Goal: Task Accomplishment & Management: Use online tool/utility

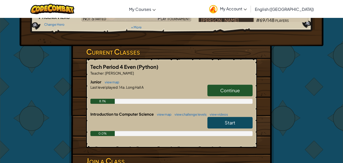
scroll to position [58, 0]
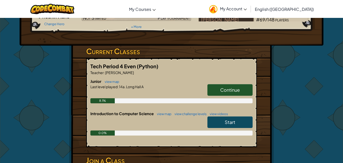
click at [228, 87] on span "Continue" at bounding box center [230, 90] width 20 height 6
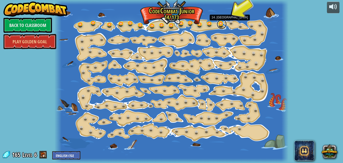
click at [220, 26] on link at bounding box center [222, 24] width 10 height 10
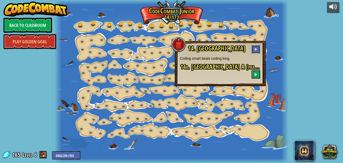
click at [258, 49] on button at bounding box center [256, 49] width 9 height 8
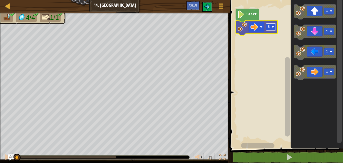
click at [272, 27] on image "Blockly Workspace" at bounding box center [273, 27] width 3 height 3
click at [267, 26] on rect "Blockly Workspace" at bounding box center [271, 27] width 10 height 7
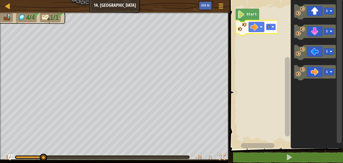
click at [269, 28] on text "4" at bounding box center [269, 27] width 2 height 4
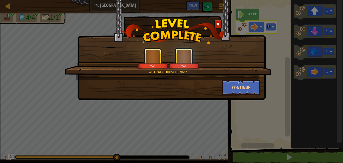
click at [246, 96] on div "What were those things? +14 +14 Continue" at bounding box center [171, 50] width 189 height 100
click at [242, 83] on button "Continue" at bounding box center [241, 87] width 39 height 15
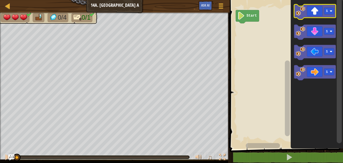
click at [327, 7] on icon "Blockly Workspace" at bounding box center [315, 11] width 42 height 15
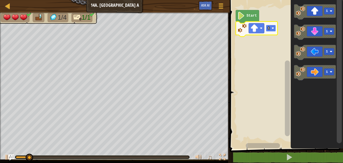
click at [271, 30] on rect "Blockly Workspace" at bounding box center [271, 28] width 10 height 7
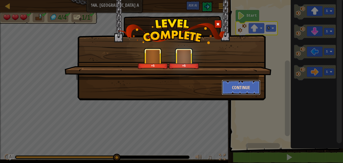
click at [249, 89] on button "Continue" at bounding box center [241, 87] width 39 height 15
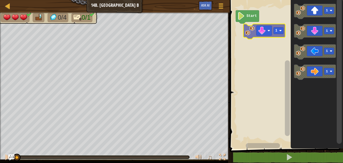
click at [242, 30] on div "Start 1 1 1 1 1" at bounding box center [286, 72] width 115 height 151
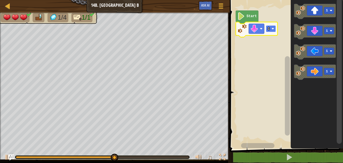
click at [270, 26] on rect "Blockly Workspace" at bounding box center [271, 28] width 10 height 7
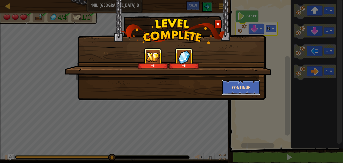
click at [249, 84] on button "Continue" at bounding box center [241, 87] width 39 height 15
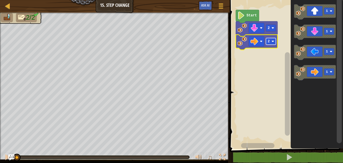
click at [273, 43] on rect "Blockly Workspace" at bounding box center [271, 41] width 10 height 7
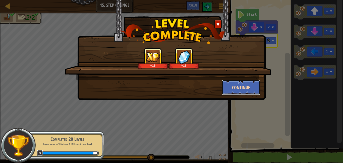
click at [249, 93] on button "Continue" at bounding box center [241, 87] width 39 height 15
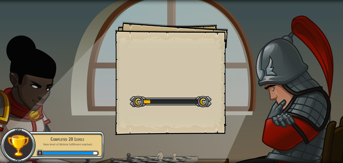
click at [189, 107] on div at bounding box center [171, 101] width 82 height 11
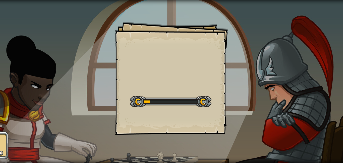
click at [189, 107] on div at bounding box center [171, 101] width 82 height 11
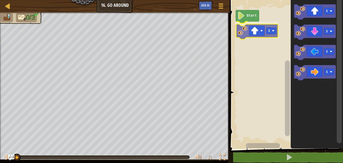
click at [256, 30] on div "Start 1 1 1 1 1 1" at bounding box center [286, 72] width 115 height 151
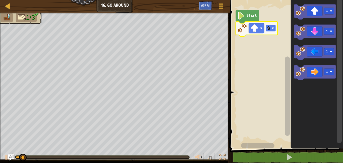
click at [272, 27] on image "Blockly Workspace" at bounding box center [273, 28] width 3 height 3
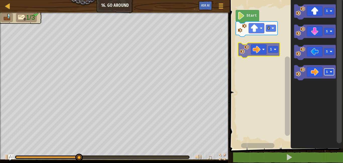
click at [270, 48] on div "Start 2 1 1 1 1 1" at bounding box center [286, 72] width 115 height 151
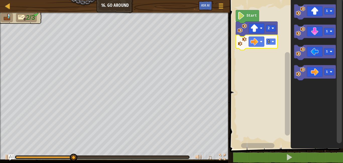
click at [269, 40] on text "1" at bounding box center [269, 42] width 2 height 4
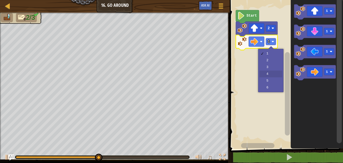
drag, startPoint x: 274, startPoint y: 76, endPoint x: 276, endPoint y: 74, distance: 2.7
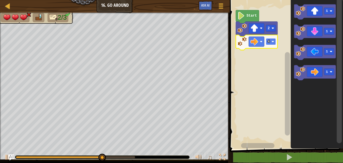
click at [267, 39] on rect "Blockly Workspace" at bounding box center [271, 41] width 10 height 7
click at [268, 40] on text "4" at bounding box center [269, 42] width 2 height 4
click at [271, 44] on rect "Blockly Workspace" at bounding box center [271, 41] width 10 height 7
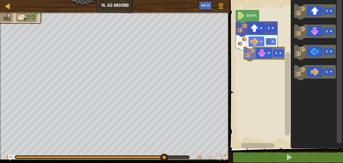
click at [263, 53] on div "Start 2 3 1 1 1 1 1" at bounding box center [286, 72] width 115 height 151
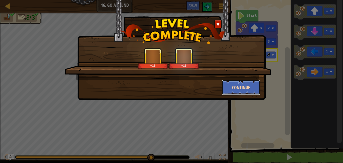
click at [247, 93] on button "Continue" at bounding box center [241, 87] width 39 height 15
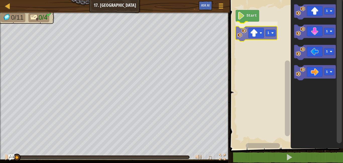
click at [263, 39] on div "Start 1 1 1 1 1 1" at bounding box center [286, 72] width 115 height 151
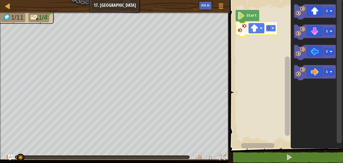
click at [271, 29] on rect "Blockly Workspace" at bounding box center [271, 28] width 10 height 7
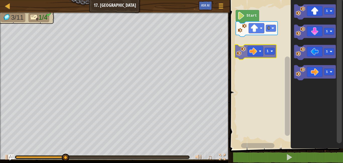
click at [257, 45] on div "Start 3 1 1 1 1 1" at bounding box center [286, 72] width 115 height 151
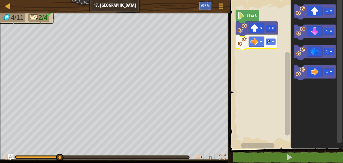
click at [275, 44] on rect "Blockly Workspace" at bounding box center [271, 41] width 10 height 7
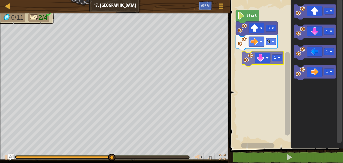
click at [253, 58] on div "Start 3 3 1 1 1 1 1" at bounding box center [286, 72] width 115 height 151
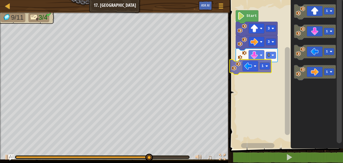
click at [248, 64] on div "Start 3 3 3 1 1 1 1 1 1" at bounding box center [286, 72] width 115 height 151
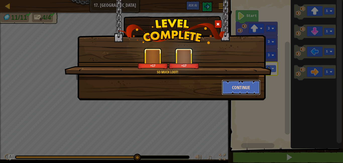
drag, startPoint x: 249, startPoint y: 92, endPoint x: 247, endPoint y: 85, distance: 6.5
click at [247, 85] on button "Continue" at bounding box center [241, 87] width 39 height 15
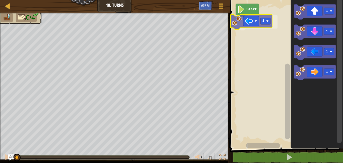
click at [256, 24] on div "Start 1 1 1 1 1 1" at bounding box center [286, 72] width 115 height 151
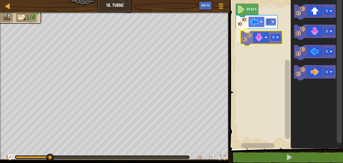
click at [263, 43] on div "Start 2 1 1 1 1 1 1" at bounding box center [286, 72] width 115 height 151
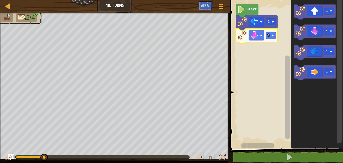
click at [273, 39] on icon "Blockly Workspace" at bounding box center [257, 36] width 42 height 15
click at [272, 38] on rect "Blockly Workspace" at bounding box center [271, 35] width 10 height 7
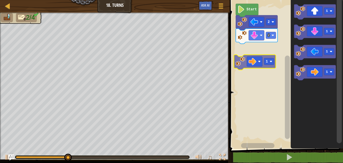
click at [262, 62] on div "Start 2 2 1 1 1 1 1" at bounding box center [286, 72] width 115 height 151
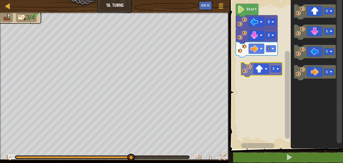
click at [250, 69] on div "Start 2 2 4 1 1 1 1 1" at bounding box center [286, 72] width 115 height 151
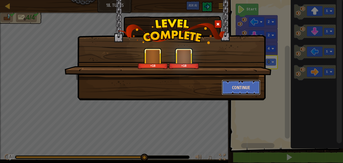
click at [246, 83] on button "Continue" at bounding box center [241, 87] width 39 height 15
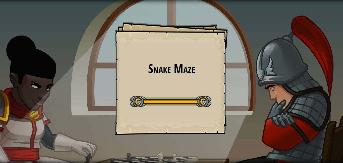
click at [185, 100] on div at bounding box center [171, 101] width 82 height 11
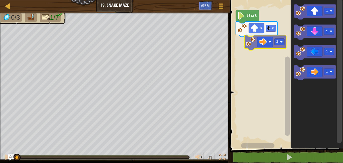
click at [261, 44] on div "3 Start 1 1 1 1 1" at bounding box center [286, 72] width 115 height 151
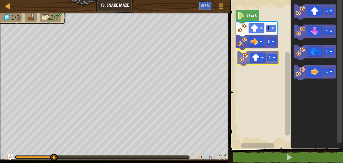
click at [251, 53] on div "Start 3 2 1 1 1 1 1 1" at bounding box center [286, 72] width 115 height 151
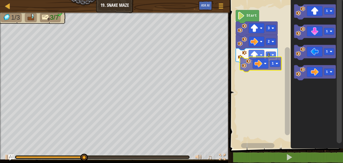
click at [253, 59] on div "Start 3 2 1 1 1 1 1 1" at bounding box center [286, 72] width 115 height 151
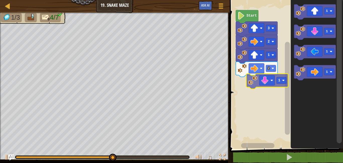
click at [262, 77] on div "Start 3 2 1 2 1 1 1 1 1" at bounding box center [286, 72] width 115 height 151
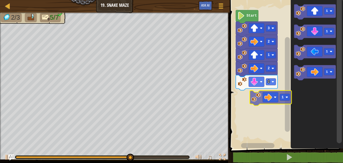
click at [274, 104] on div "Start 3 2 1 2 2 1 1 1 1 1" at bounding box center [286, 72] width 115 height 151
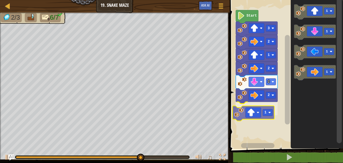
click at [247, 114] on div "Start 3 2 1 2 2 2 1 1 1 1 1 1" at bounding box center [286, 72] width 115 height 151
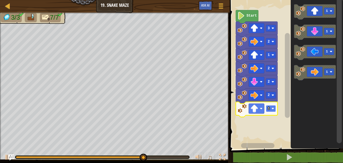
click at [271, 109] on rect "Blockly Workspace" at bounding box center [271, 108] width 10 height 7
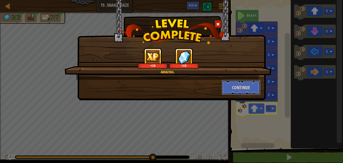
click at [240, 90] on button "Continue" at bounding box center [241, 87] width 39 height 15
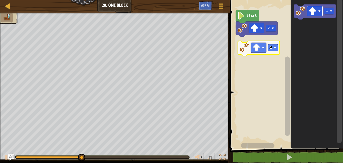
click at [263, 49] on div "Start 2 1 1" at bounding box center [286, 72] width 115 height 151
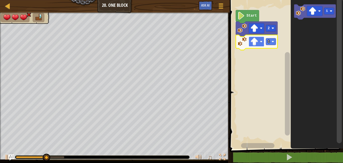
click at [258, 40] on image "Blockly Workspace" at bounding box center [255, 42] width 8 height 8
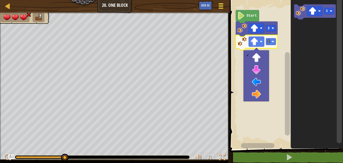
click at [222, 6] on span at bounding box center [221, 6] width 5 height 1
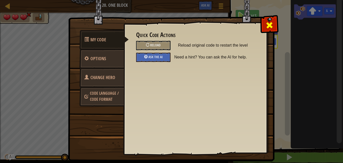
click at [269, 23] on span at bounding box center [270, 25] width 8 height 8
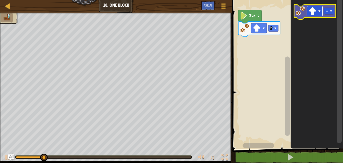
click at [313, 12] on image "Blockly Workspace" at bounding box center [313, 11] width 8 height 8
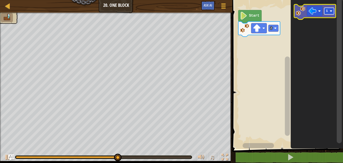
click at [330, 13] on rect "Blockly Workspace" at bounding box center [330, 11] width 10 height 7
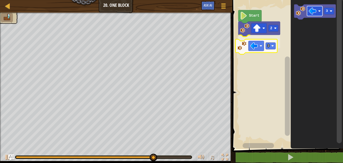
click at [252, 41] on div "Start 2 3 3 3" at bounding box center [287, 72] width 112 height 151
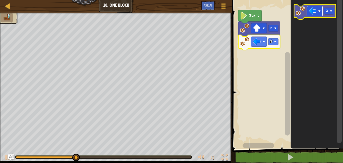
click at [313, 14] on image "Blockly Workspace" at bounding box center [313, 11] width 8 height 8
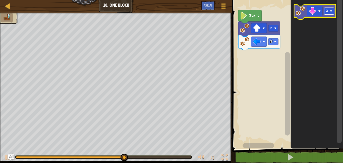
click at [328, 13] on rect "Blockly Workspace" at bounding box center [330, 11] width 10 height 7
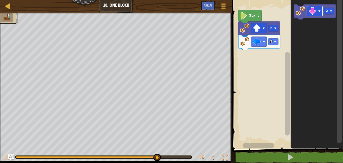
click at [281, 45] on div "Start 2 3 2" at bounding box center [287, 72] width 112 height 151
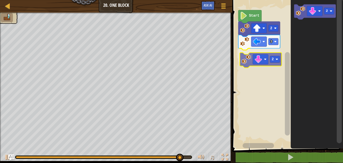
click at [248, 63] on div "Start 2 3 2 2 2" at bounding box center [287, 72] width 112 height 151
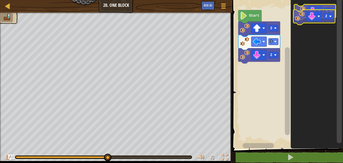
click at [308, 17] on g "2" at bounding box center [315, 11] width 42 height 15
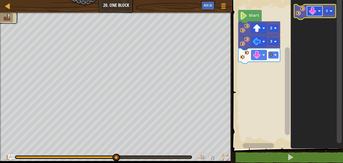
click at [313, 15] on rect "Blockly Workspace" at bounding box center [315, 11] width 16 height 10
click at [326, 12] on rect "Blockly Workspace" at bounding box center [330, 11] width 10 height 7
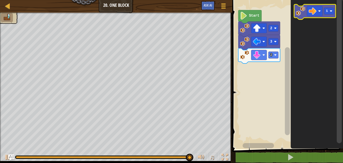
click at [299, 11] on g "1" at bounding box center [315, 11] width 42 height 15
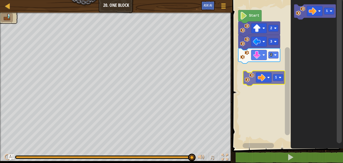
click at [248, 78] on div "Start 2 3 2 1 1" at bounding box center [287, 72] width 112 height 151
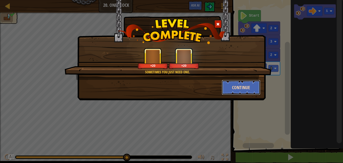
drag, startPoint x: 244, startPoint y: 82, endPoint x: 246, endPoint y: 84, distance: 2.9
click at [246, 84] on button "Continue" at bounding box center [241, 87] width 39 height 15
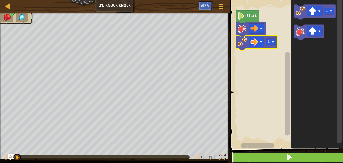
drag, startPoint x: 285, startPoint y: 158, endPoint x: 276, endPoint y: 155, distance: 9.7
click at [285, 159] on button at bounding box center [289, 157] width 115 height 12
click at [276, 156] on button at bounding box center [289, 157] width 115 height 12
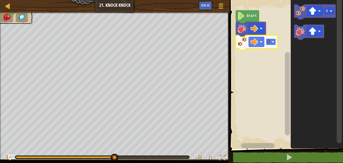
click at [272, 40] on rect "Blockly Workspace" at bounding box center [271, 41] width 10 height 7
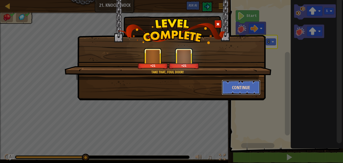
click at [244, 84] on button "Continue" at bounding box center [241, 87] width 39 height 15
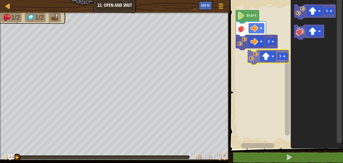
click at [250, 55] on div "2 Start 1 1" at bounding box center [286, 72] width 115 height 151
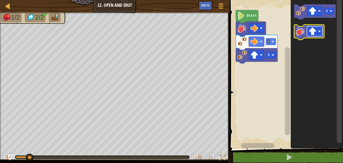
click at [317, 32] on image "Blockly Workspace" at bounding box center [313, 31] width 8 height 8
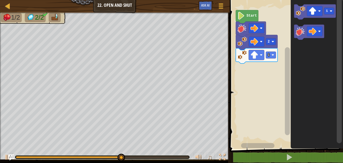
click at [287, 52] on div "1 2 Start 1" at bounding box center [286, 72] width 115 height 151
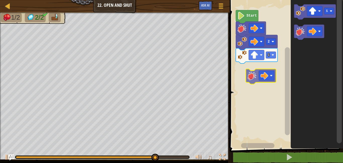
click at [253, 79] on div "1 2 Start 1" at bounding box center [286, 72] width 115 height 151
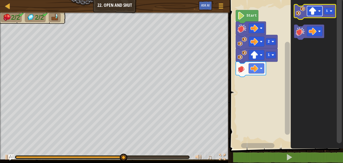
click at [314, 16] on g "Blockly Workspace" at bounding box center [315, 11] width 16 height 10
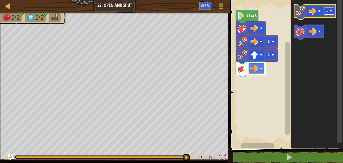
click at [328, 12] on text "1" at bounding box center [327, 11] width 2 height 4
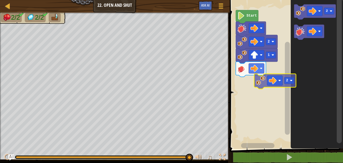
click at [252, 82] on div "1 2 Start 2 2" at bounding box center [286, 72] width 115 height 151
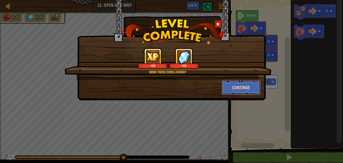
click at [241, 89] on button "Continue" at bounding box center [241, 87] width 39 height 15
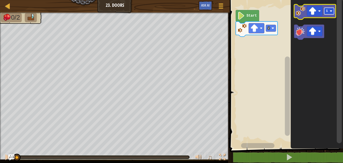
click at [332, 11] on image "Blockly Workspace" at bounding box center [331, 11] width 3 height 3
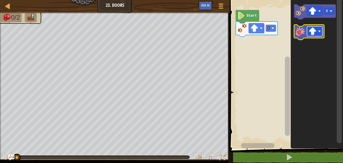
click at [315, 31] on image "Blockly Workspace" at bounding box center [313, 31] width 8 height 8
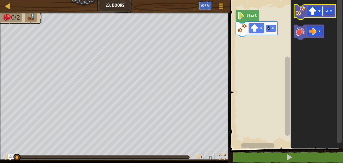
click at [320, 11] on image "Blockly Workspace" at bounding box center [320, 11] width 3 height 3
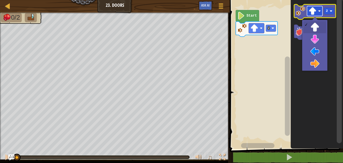
click at [319, 11] on image "Blockly Workspace" at bounding box center [320, 11] width 3 height 3
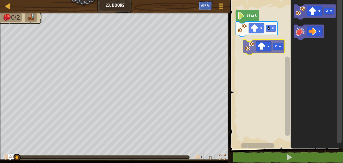
click at [252, 49] on div "2 Start 2 2 2" at bounding box center [286, 72] width 115 height 151
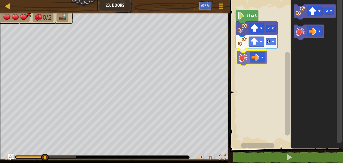
click at [245, 60] on div "2 2 Start 2" at bounding box center [286, 72] width 115 height 151
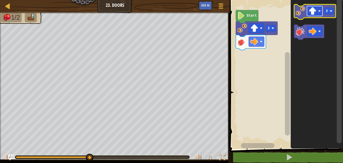
click at [314, 10] on image "Blockly Workspace" at bounding box center [313, 11] width 8 height 8
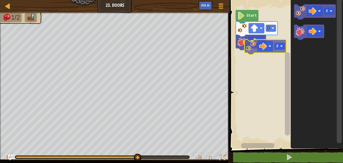
click at [250, 49] on div "Start 2 2 2 2" at bounding box center [286, 72] width 115 height 151
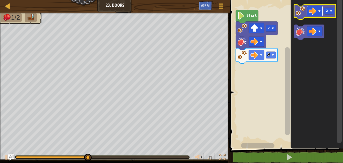
click at [319, 9] on rect "Blockly Workspace" at bounding box center [315, 11] width 16 height 10
click at [324, 12] on icon "Blockly Workspace" at bounding box center [315, 11] width 42 height 15
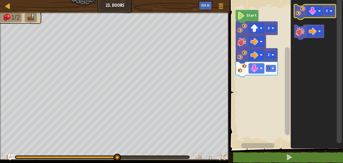
click at [324, 11] on icon "Blockly Workspace" at bounding box center [315, 11] width 42 height 15
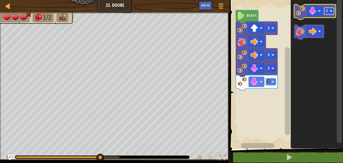
click at [327, 11] on text "2" at bounding box center [327, 11] width 2 height 4
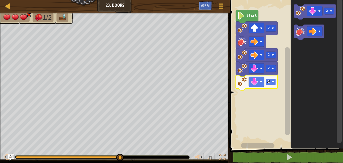
click at [270, 80] on text "1" at bounding box center [269, 82] width 2 height 4
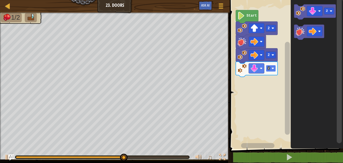
click at [269, 68] on text "2" at bounding box center [269, 68] width 2 height 4
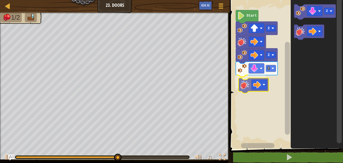
click at [244, 82] on div "Start 2 2 1 2" at bounding box center [286, 72] width 115 height 151
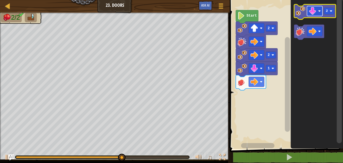
click at [313, 13] on image "Blockly Workspace" at bounding box center [313, 11] width 8 height 8
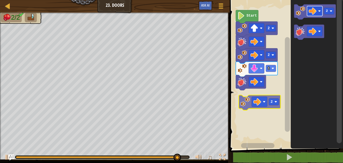
click at [259, 98] on div "Start 2 2 1 2 2 2" at bounding box center [286, 72] width 115 height 151
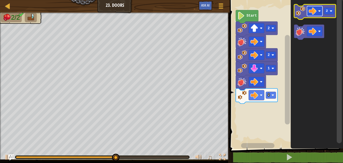
click at [317, 11] on rect "Blockly Workspace" at bounding box center [315, 11] width 16 height 10
click at [333, 11] on image "Blockly Workspace" at bounding box center [331, 11] width 3 height 3
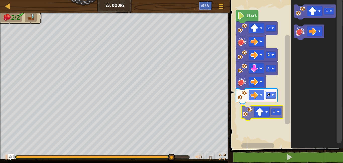
click at [247, 115] on div "Start 2 2 1 2 1 1 1" at bounding box center [286, 72] width 115 height 151
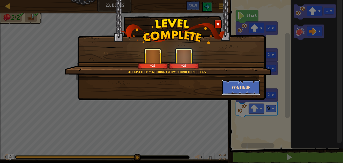
click at [232, 91] on button "Continue" at bounding box center [241, 87] width 39 height 15
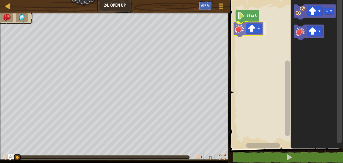
click at [241, 28] on div "Start 1" at bounding box center [286, 72] width 115 height 151
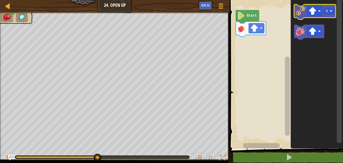
click at [330, 15] on icon "Blockly Workspace" at bounding box center [315, 11] width 42 height 15
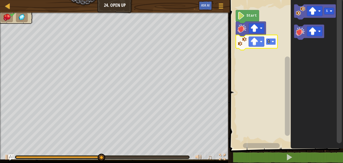
click at [271, 39] on rect "Blockly Workspace" at bounding box center [271, 41] width 10 height 7
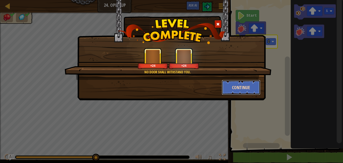
click at [237, 88] on button "Continue" at bounding box center [241, 87] width 39 height 15
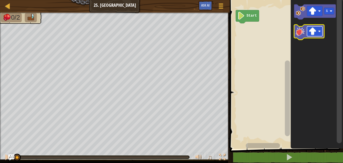
click at [317, 30] on rect "Blockly Workspace" at bounding box center [315, 31] width 16 height 10
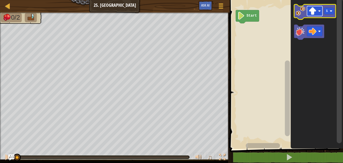
click at [316, 11] on image "Blockly Workspace" at bounding box center [313, 11] width 8 height 8
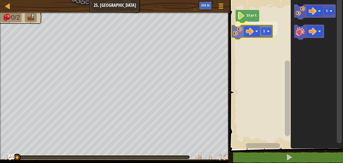
click at [234, 29] on div "Start 1 1 1" at bounding box center [286, 72] width 115 height 151
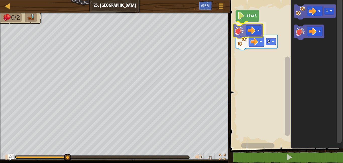
click at [237, 30] on div "Start 1 1" at bounding box center [286, 72] width 115 height 151
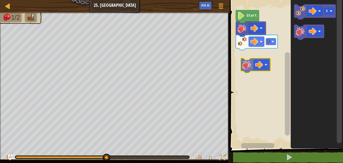
click at [245, 65] on div "Start 1 1" at bounding box center [286, 72] width 115 height 151
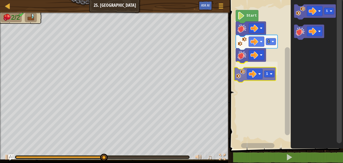
click at [241, 71] on div "1 1 Start 1 1" at bounding box center [286, 72] width 115 height 151
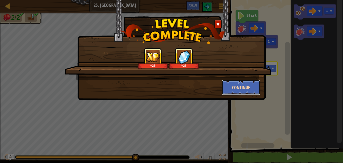
click at [238, 87] on button "Continue" at bounding box center [241, 87] width 39 height 15
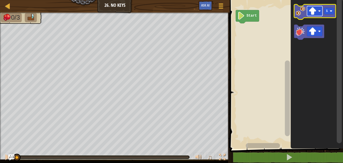
click at [311, 13] on image "Blockly Workspace" at bounding box center [313, 11] width 8 height 8
click at [331, 10] on image "Blockly Workspace" at bounding box center [331, 11] width 3 height 3
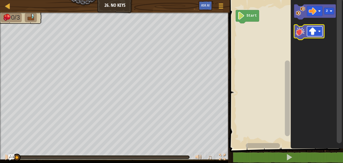
click at [312, 32] on image "Blockly Workspace" at bounding box center [313, 31] width 8 height 8
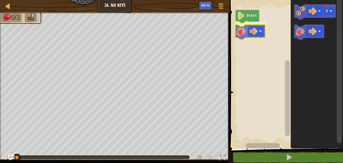
click at [241, 33] on div "Start 2" at bounding box center [286, 72] width 115 height 151
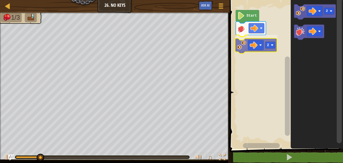
click at [242, 48] on div "Start 2 2 2" at bounding box center [286, 72] width 115 height 151
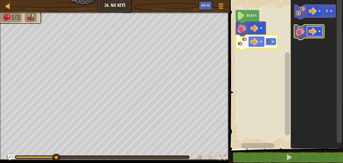
click at [312, 32] on image "Blockly Workspace" at bounding box center [313, 31] width 8 height 8
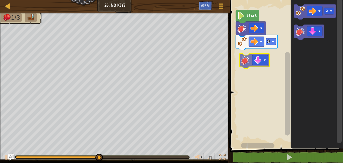
click at [247, 66] on div "Start 2 2" at bounding box center [286, 72] width 115 height 151
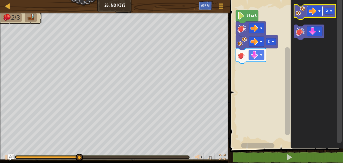
click at [315, 11] on image "Blockly Workspace" at bounding box center [313, 11] width 8 height 8
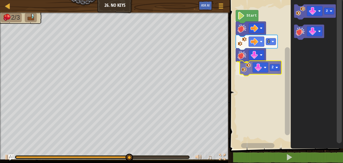
click at [240, 70] on div "2 2 Start 2 2" at bounding box center [286, 72] width 115 height 151
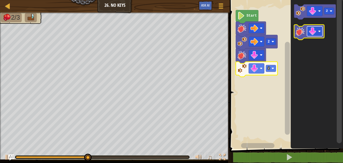
click at [314, 29] on image "Blockly Workspace" at bounding box center [313, 31] width 8 height 8
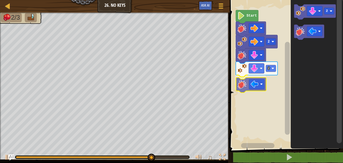
click at [237, 82] on div "2 2 Start 2" at bounding box center [286, 72] width 115 height 151
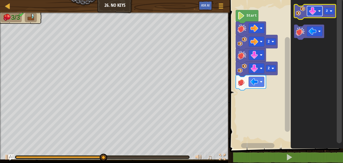
click at [319, 11] on image "Blockly Workspace" at bounding box center [320, 11] width 3 height 3
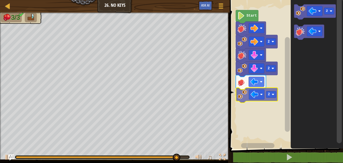
click at [239, 96] on div "2 2 2 Start 2 2" at bounding box center [286, 72] width 115 height 151
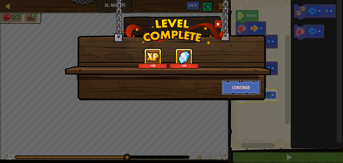
click at [241, 84] on button "Continue" at bounding box center [241, 87] width 39 height 15
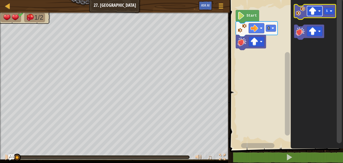
click at [313, 12] on image "Blockly Workspace" at bounding box center [313, 11] width 8 height 8
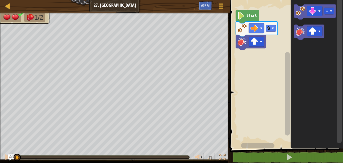
click at [268, 37] on div "1 Start 1" at bounding box center [286, 72] width 115 height 151
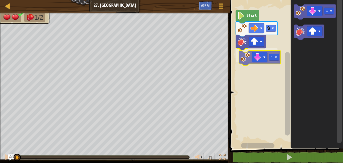
click at [243, 55] on div "1 1 Start 1 1" at bounding box center [286, 72] width 115 height 151
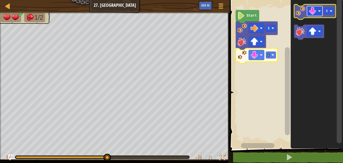
click at [315, 14] on image "Blockly Workspace" at bounding box center [313, 11] width 8 height 8
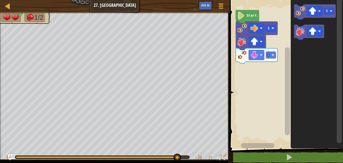
click at [257, 61] on div "1 1 Start 1" at bounding box center [286, 72] width 115 height 151
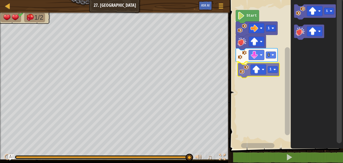
click at [245, 70] on div "1 1 1 Start 1 1" at bounding box center [286, 72] width 115 height 151
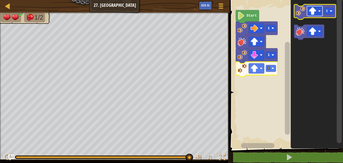
click at [308, 10] on rect "Blockly Workspace" at bounding box center [315, 11] width 16 height 10
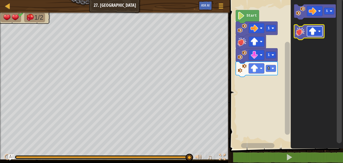
click at [315, 34] on image "Blockly Workspace" at bounding box center [313, 31] width 8 height 8
click at [301, 29] on image "Blockly Workspace" at bounding box center [301, 31] width 10 height 10
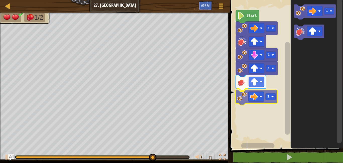
click at [242, 95] on div "1 1 1 1 Start 1 1" at bounding box center [286, 72] width 115 height 151
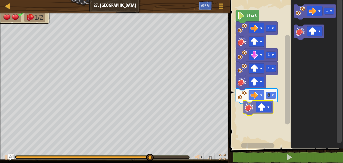
click at [248, 110] on div "1 1 1 1 Start 1" at bounding box center [286, 72] width 115 height 151
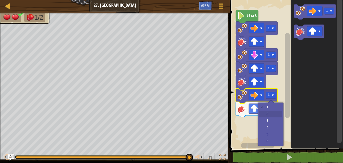
drag, startPoint x: 273, startPoint y: 113, endPoint x: 274, endPoint y: 115, distance: 3.1
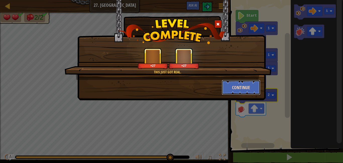
click at [236, 88] on button "Continue" at bounding box center [241, 87] width 39 height 15
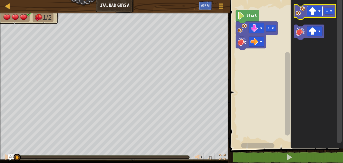
click at [309, 10] on rect "Blockly Workspace" at bounding box center [315, 11] width 16 height 10
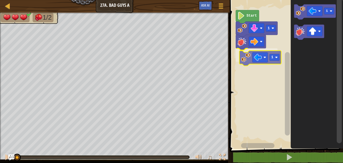
click at [238, 63] on div "1 1 Start 1 1" at bounding box center [286, 72] width 115 height 151
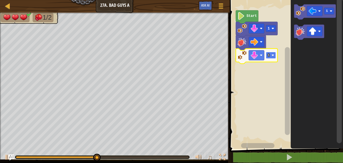
click at [272, 52] on rect "Blockly Workspace" at bounding box center [271, 55] width 10 height 7
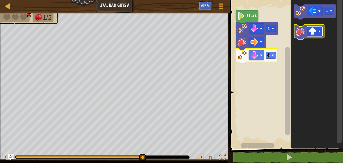
click at [319, 32] on image "Blockly Workspace" at bounding box center [320, 31] width 3 height 3
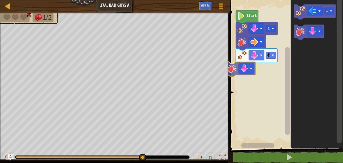
click at [227, 73] on div "Map Junior 27a. Bad Guys A Game Menu Ask AI 1 ההההההההההההההההההההההההההההההההה…" at bounding box center [171, 81] width 343 height 163
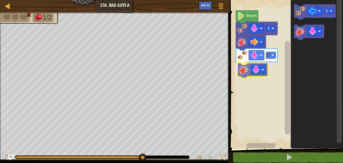
click at [245, 67] on div "Start 1 3 1" at bounding box center [286, 72] width 115 height 151
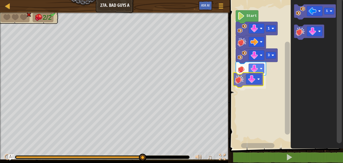
click at [238, 83] on div "Start 1 3 1" at bounding box center [286, 72] width 115 height 151
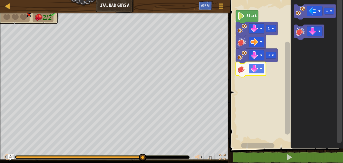
click at [256, 69] on image "Blockly Workspace" at bounding box center [255, 69] width 8 height 8
click at [255, 66] on image "Blockly Workspace" at bounding box center [255, 69] width 8 height 8
click at [258, 70] on image "Blockly Workspace" at bounding box center [255, 69] width 8 height 8
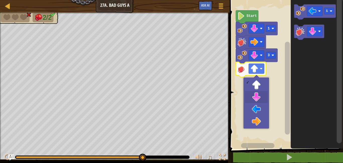
drag, startPoint x: 256, startPoint y: 97, endPoint x: 256, endPoint y: 94, distance: 2.5
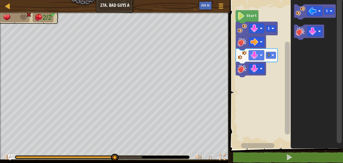
click at [255, 93] on div "Start 1 3 1" at bounding box center [286, 72] width 115 height 151
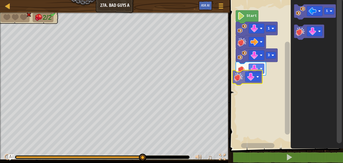
click at [240, 80] on div "Start 1 3 1" at bounding box center [286, 72] width 115 height 151
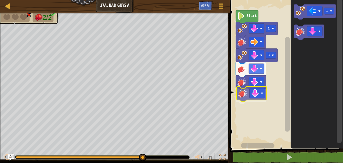
click at [240, 96] on div "3 1 Start 1" at bounding box center [286, 72] width 115 height 151
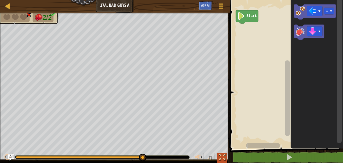
click at [225, 160] on div at bounding box center [222, 157] width 7 height 7
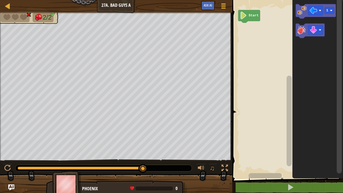
click at [59, 162] on img at bounding box center [66, 185] width 29 height 28
click at [64, 162] on img at bounding box center [66, 185] width 29 height 28
click at [8, 7] on div at bounding box center [8, 6] width 6 height 6
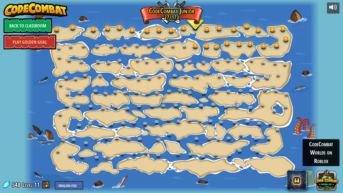
click at [325, 162] on button at bounding box center [327, 180] width 24 height 24
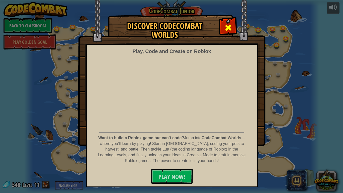
click at [224, 24] on span at bounding box center [228, 28] width 8 height 8
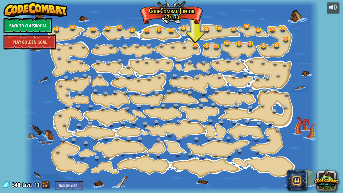
click at [24, 38] on link "Play Golden Goal" at bounding box center [30, 41] width 53 height 15
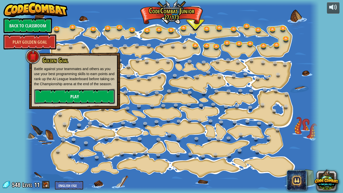
click at [62, 101] on link "Play" at bounding box center [74, 96] width 81 height 15
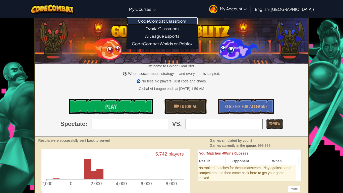
click at [178, 19] on link "CodeCombat Classroom" at bounding box center [162, 21] width 71 height 8
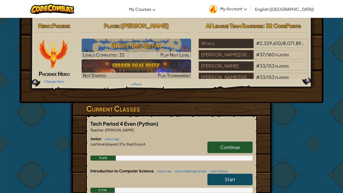
click at [46, 64] on img at bounding box center [53, 54] width 30 height 30
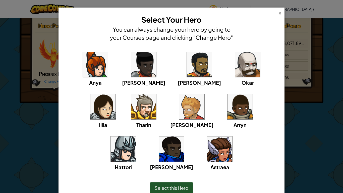
click at [281, 13] on div "×" at bounding box center [281, 12] width 4 height 5
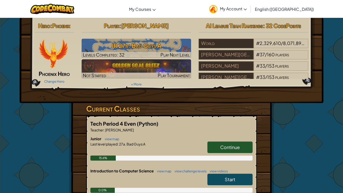
click at [50, 59] on img at bounding box center [53, 54] width 30 height 30
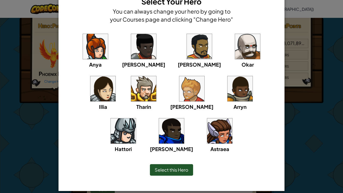
scroll to position [24, 0]
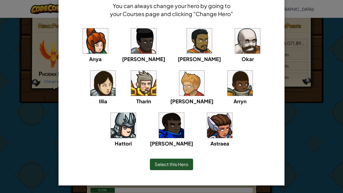
click at [131, 89] on img at bounding box center [143, 83] width 25 height 25
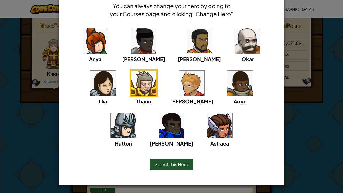
click at [311, 111] on div "× Select Your Hero You can always change your hero by going to your Courses pag…" at bounding box center [171, 96] width 343 height 193
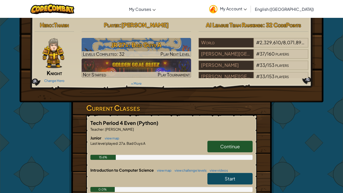
scroll to position [1, 0]
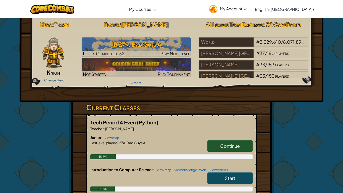
click at [51, 79] on link "Change Hero" at bounding box center [54, 80] width 20 height 4
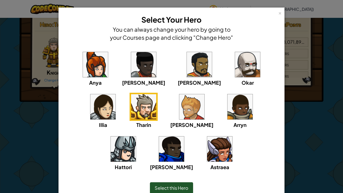
click at [50, 85] on div "× Select Your Hero You can always change your hero by going to your Courses pag…" at bounding box center [171, 96] width 343 height 193
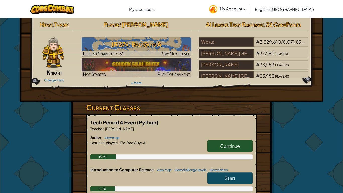
click at [32, 81] on div "Hero : [PERSON_NAME] Change Hero" at bounding box center [54, 51] width 47 height 65
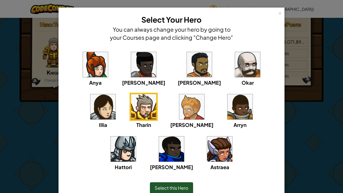
click at [32, 81] on div "× Select Your Hero You can always change your hero by going to your Courses pag…" at bounding box center [171, 96] width 343 height 193
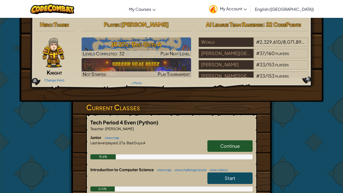
click at [31, 81] on div "Hero : [PERSON_NAME] Change Hero" at bounding box center [54, 51] width 47 height 65
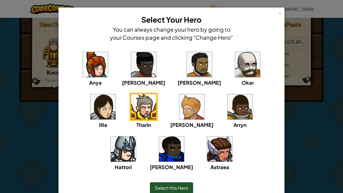
click at [35, 81] on div "× Select Your Hero You can always change your hero by going to your Courses pag…" at bounding box center [171, 96] width 343 height 193
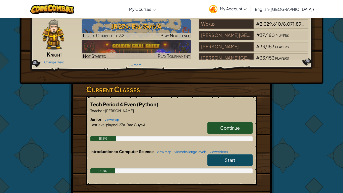
scroll to position [20, 0]
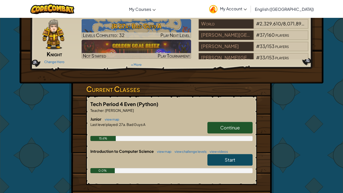
click at [208, 127] on link "Continue" at bounding box center [230, 128] width 45 height 12
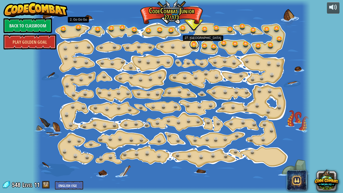
click at [195, 42] on link at bounding box center [195, 44] width 10 height 10
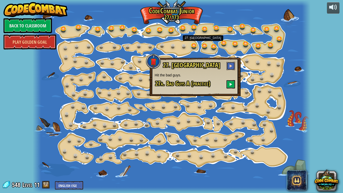
click at [231, 67] on span at bounding box center [231, 66] width 4 height 4
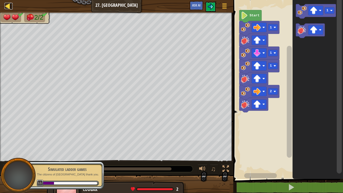
click at [6, 6] on div at bounding box center [8, 6] width 6 height 6
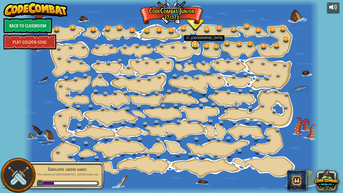
click at [194, 44] on link at bounding box center [196, 44] width 10 height 10
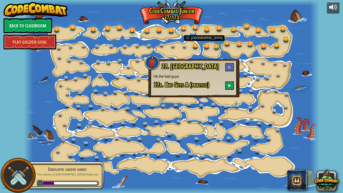
click at [235, 85] on div "27. Bad Guys Hit the bad guys. 27a. Bad Guys A (practice)" at bounding box center [194, 78] width 91 height 38
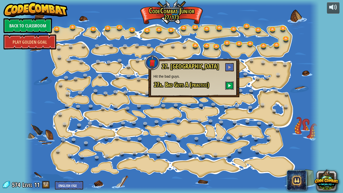
click at [229, 83] on button at bounding box center [229, 85] width 9 height 8
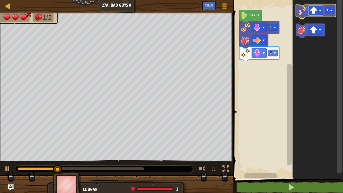
click at [313, 7] on image "Blockly Workspace" at bounding box center [314, 11] width 8 height 8
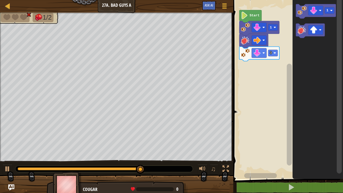
click at [284, 39] on div "3 1 Start 1" at bounding box center [287, 88] width 111 height 182
click at [298, 31] on g "1" at bounding box center [316, 21] width 40 height 34
click at [299, 26] on g "1" at bounding box center [316, 21] width 40 height 34
click at [247, 66] on div "3 1 Start 1 1" at bounding box center [287, 88] width 111 height 182
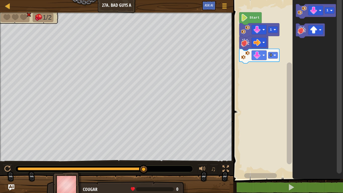
click at [308, 60] on icon "Blockly Workspace" at bounding box center [318, 88] width 51 height 182
click at [289, 162] on rect "Blockly Workspace" at bounding box center [289, 113] width 5 height 102
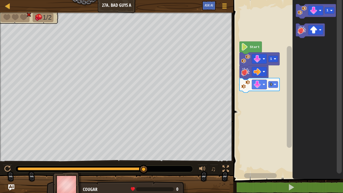
click at [14, 10] on div "Map Junior 27a. Bad Guys A Game Menu Ask AI" at bounding box center [117, 6] width 234 height 13
click at [11, 6] on link "Map" at bounding box center [11, 6] width 3 height 7
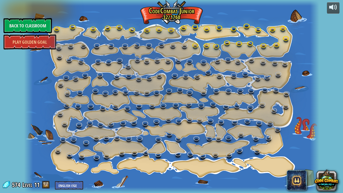
click at [20, 162] on span "574" at bounding box center [17, 185] width 10 height 8
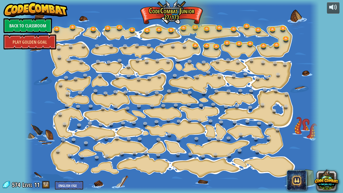
click at [15, 162] on div "574 Level 11 English ([GEOGRAPHIC_DATA]) English ([GEOGRAPHIC_DATA]) 简体中文 繁體中文 …" at bounding box center [42, 185] width 81 height 9
click at [19, 162] on div "powered by Back to Classroom Play Golden Goal 15. Step Change Change step argum…" at bounding box center [171, 96] width 343 height 193
click at [47, 162] on span at bounding box center [46, 185] width 8 height 8
click at [44, 162] on span at bounding box center [46, 185] width 8 height 8
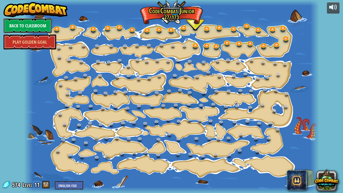
click at [33, 22] on link "Back to Classroom" at bounding box center [28, 25] width 49 height 15
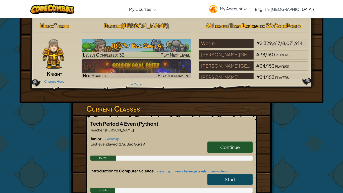
click at [53, 47] on img at bounding box center [53, 54] width 22 height 30
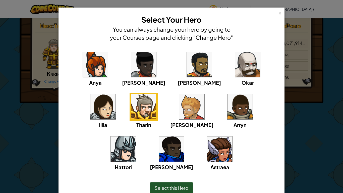
click at [235, 70] on img at bounding box center [247, 64] width 25 height 25
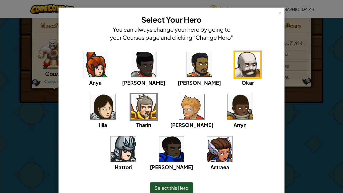
click at [184, 137] on img at bounding box center [171, 149] width 25 height 25
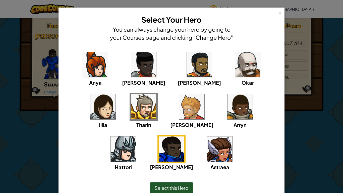
click at [179, 162] on span "Select this Hero" at bounding box center [172, 188] width 34 height 6
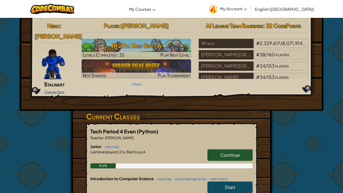
click at [63, 90] on link "Change Hero" at bounding box center [54, 92] width 20 height 4
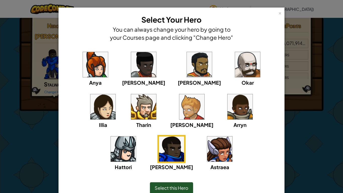
click at [207, 149] on img at bounding box center [219, 149] width 25 height 25
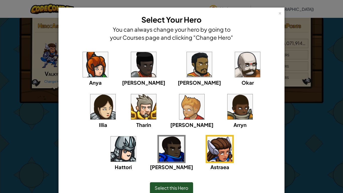
click at [187, 65] on img at bounding box center [199, 64] width 25 height 25
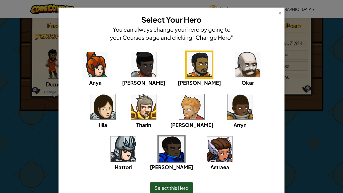
click at [280, 12] on div "×" at bounding box center [281, 12] width 4 height 5
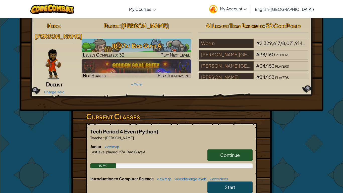
click at [55, 59] on img at bounding box center [53, 64] width 16 height 30
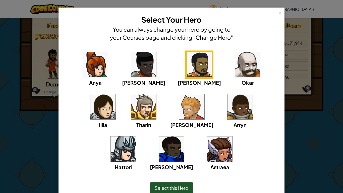
click at [136, 137] on img at bounding box center [123, 149] width 25 height 25
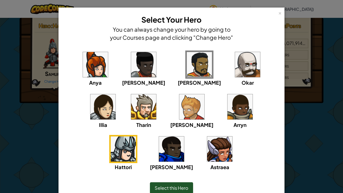
click at [175, 162] on span "Select this Hero" at bounding box center [172, 188] width 34 height 6
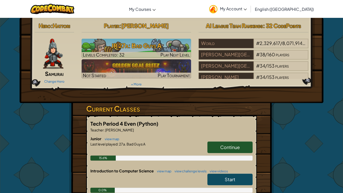
click at [219, 146] on link "Continue" at bounding box center [230, 148] width 45 height 12
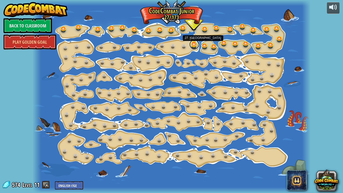
click at [195, 45] on link at bounding box center [195, 44] width 10 height 10
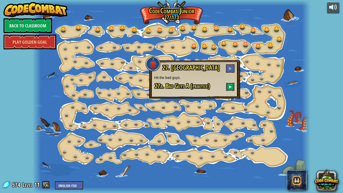
click at [231, 89] on button at bounding box center [230, 87] width 9 height 8
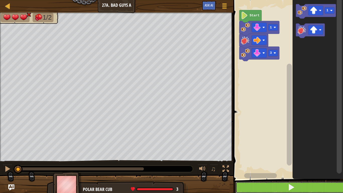
click at [277, 162] on button at bounding box center [291, 188] width 111 height 12
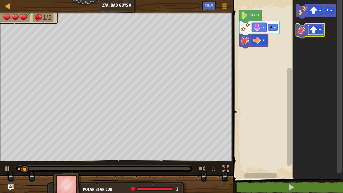
click at [312, 30] on image "Blockly Workspace" at bounding box center [314, 30] width 8 height 8
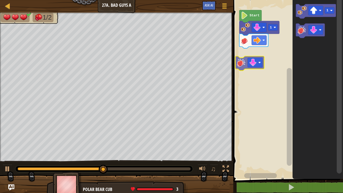
click at [238, 64] on div "1 Start 1" at bounding box center [287, 88] width 111 height 182
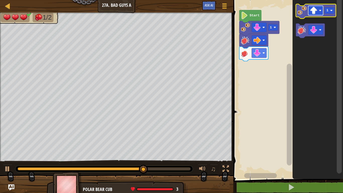
click at [312, 12] on image "Blockly Workspace" at bounding box center [314, 11] width 8 height 8
click at [326, 11] on rect "Blockly Workspace" at bounding box center [330, 10] width 10 height 6
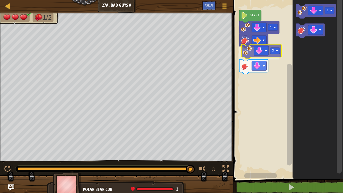
click at [246, 54] on div "3 1 Start 3 3" at bounding box center [287, 88] width 111 height 182
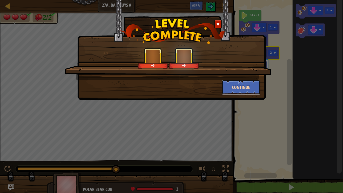
click at [250, 89] on button "Continue" at bounding box center [241, 87] width 39 height 15
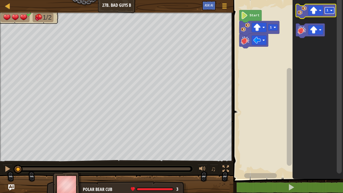
click at [332, 9] on rect "Blockly Workspace" at bounding box center [330, 10] width 10 height 6
click at [330, 12] on g "2" at bounding box center [330, 10] width 10 height 6
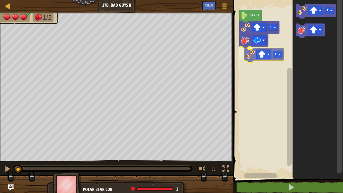
click at [249, 55] on div "1 1 Start 1 1" at bounding box center [287, 88] width 111 height 182
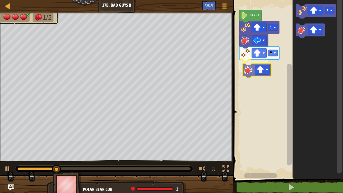
click at [247, 65] on div "1 1 Start 1" at bounding box center [287, 88] width 111 height 182
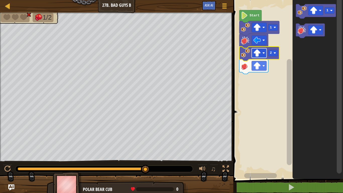
click at [259, 54] on image "Blockly Workspace" at bounding box center [258, 53] width 8 height 8
click at [260, 62] on rect "Blockly Workspace" at bounding box center [259, 66] width 15 height 10
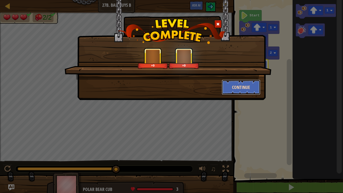
click at [236, 81] on button "Continue" at bounding box center [241, 87] width 39 height 15
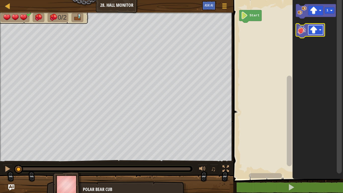
click at [320, 27] on rect "Blockly Workspace" at bounding box center [316, 30] width 15 height 10
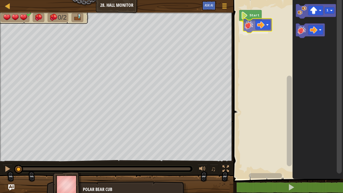
click at [247, 27] on div "Start 1" at bounding box center [287, 88] width 111 height 182
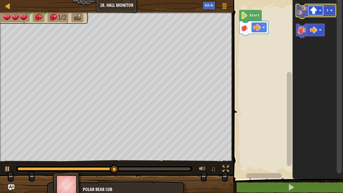
click at [316, 11] on image "Blockly Workspace" at bounding box center [314, 11] width 8 height 8
click at [328, 12] on text "1" at bounding box center [328, 11] width 2 height 4
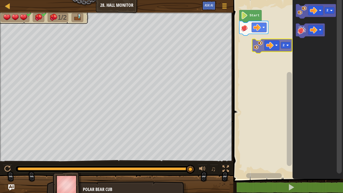
click at [255, 49] on div "Start 2 2" at bounding box center [287, 88] width 111 height 182
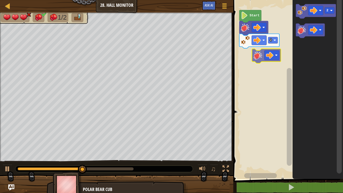
click at [249, 53] on div "2 Start 2" at bounding box center [287, 88] width 111 height 182
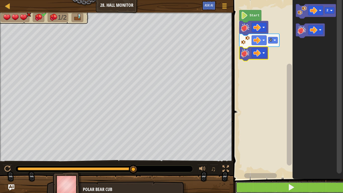
click at [292, 162] on span at bounding box center [291, 187] width 7 height 7
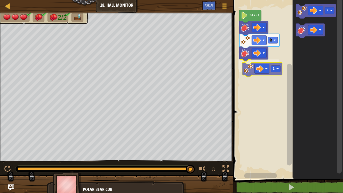
click at [246, 73] on div "Start 1 2 2 2" at bounding box center [287, 88] width 111 height 182
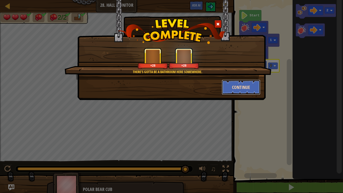
click at [254, 87] on button "Continue" at bounding box center [241, 87] width 39 height 15
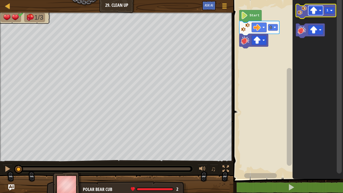
click at [313, 9] on image "Blockly Workspace" at bounding box center [314, 11] width 8 height 8
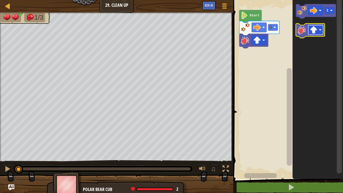
click at [311, 27] on image "Blockly Workspace" at bounding box center [314, 30] width 8 height 8
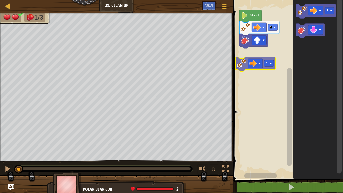
click at [240, 60] on div "1 Start 1 1" at bounding box center [287, 88] width 111 height 182
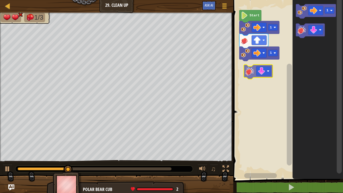
click at [247, 72] on div "1 1 Start 1" at bounding box center [287, 88] width 111 height 182
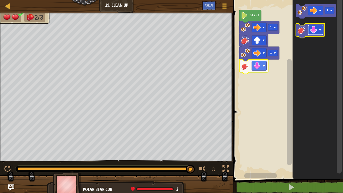
click at [317, 30] on image "Blockly Workspace" at bounding box center [314, 30] width 8 height 8
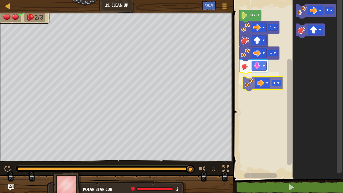
click at [250, 87] on div "1 1 1 Start 1 1" at bounding box center [287, 88] width 111 height 182
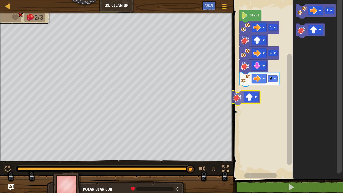
click at [239, 99] on div "1 1 1 Start 1" at bounding box center [287, 88] width 111 height 182
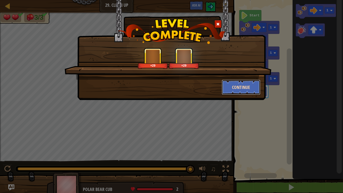
click at [240, 84] on button "Continue" at bounding box center [241, 87] width 39 height 15
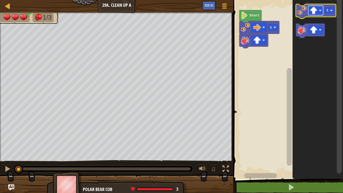
click at [312, 13] on image "Blockly Workspace" at bounding box center [314, 11] width 8 height 8
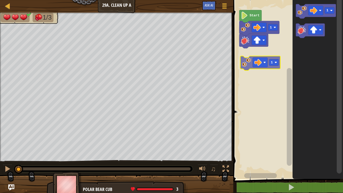
click at [246, 60] on div "1 Start 1 1" at bounding box center [287, 88] width 111 height 182
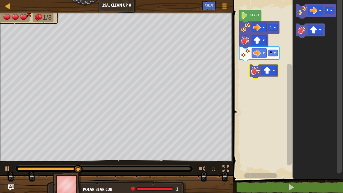
click at [256, 70] on div "1 1 Start 1" at bounding box center [287, 88] width 111 height 182
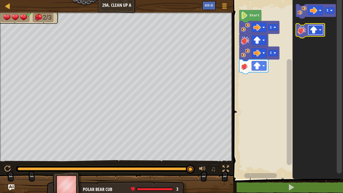
click at [310, 27] on rect "Blockly Workspace" at bounding box center [316, 30] width 15 height 10
click at [270, 78] on div "1 1 Start 1" at bounding box center [287, 88] width 111 height 182
click at [267, 59] on div "1 1 Start 1" at bounding box center [287, 88] width 111 height 182
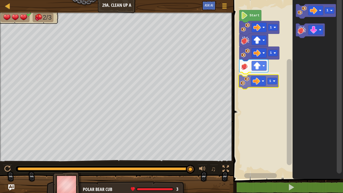
click at [248, 88] on div "1 1 1 Start 1 1" at bounding box center [287, 88] width 111 height 182
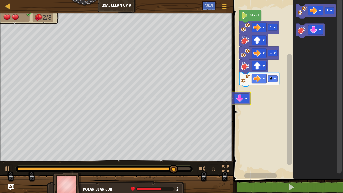
click at [237, 100] on div "1 1 1 Start 1" at bounding box center [287, 88] width 111 height 182
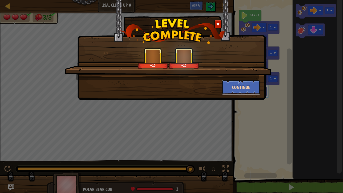
click at [245, 93] on button "Continue" at bounding box center [241, 87] width 39 height 15
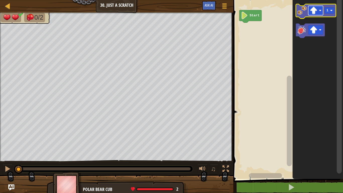
click at [322, 12] on rect "Blockly Workspace" at bounding box center [316, 11] width 15 height 10
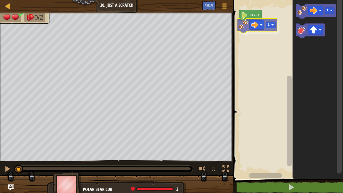
click at [242, 29] on div "Start 1 1 1" at bounding box center [287, 88] width 111 height 182
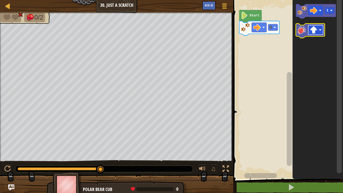
click at [316, 28] on image "Blockly Workspace" at bounding box center [314, 30] width 8 height 8
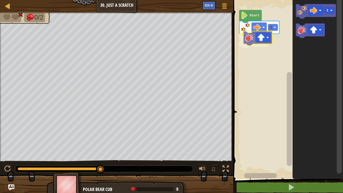
click at [249, 39] on div "Start 1 1" at bounding box center [287, 88] width 111 height 182
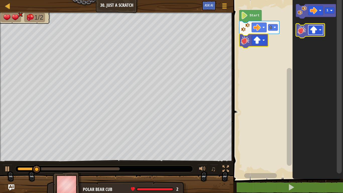
click at [317, 31] on image "Blockly Workspace" at bounding box center [314, 30] width 8 height 8
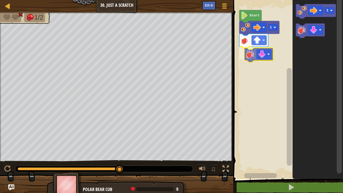
click at [250, 55] on div "Start 1 1" at bounding box center [287, 88] width 111 height 182
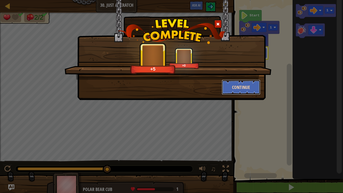
click at [251, 86] on button "Continue" at bounding box center [241, 87] width 39 height 15
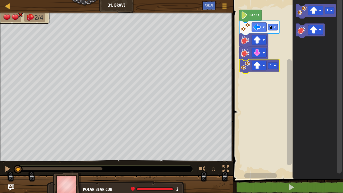
click at [259, 66] on image "Blockly Workspace" at bounding box center [258, 66] width 8 height 8
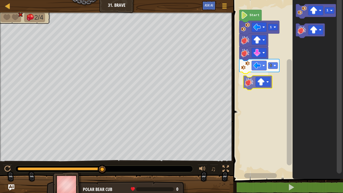
click at [251, 79] on div "Start 1 1 1" at bounding box center [287, 88] width 111 height 182
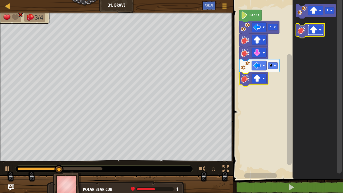
click at [319, 27] on rect "Blockly Workspace" at bounding box center [316, 30] width 15 height 10
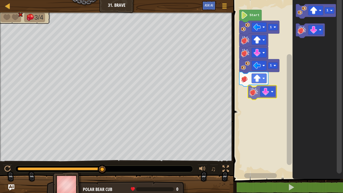
click at [252, 92] on div "Start 1 1 1" at bounding box center [287, 88] width 111 height 182
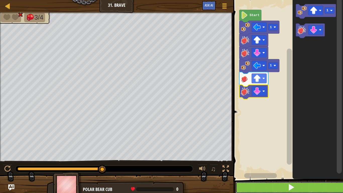
click at [265, 162] on button at bounding box center [291, 188] width 111 height 12
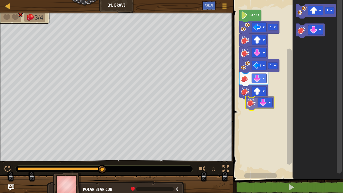
click at [253, 101] on div "Start 1 1 1" at bounding box center [287, 88] width 111 height 182
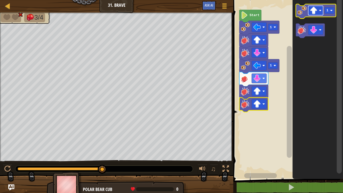
click at [321, 11] on image "Blockly Workspace" at bounding box center [321, 10] width 3 height 3
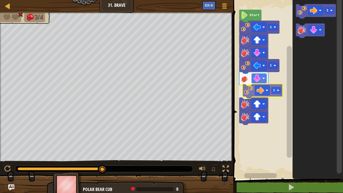
click at [252, 91] on div "Start 1 1 1 1 1" at bounding box center [287, 88] width 111 height 182
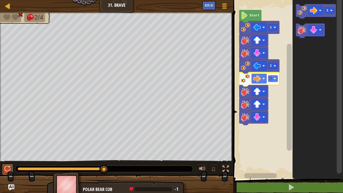
click at [5, 162] on div at bounding box center [7, 169] width 7 height 7
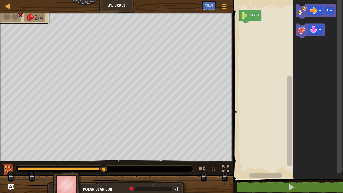
click at [4, 162] on div at bounding box center [7, 169] width 7 height 7
